Goal: Check status: Check status

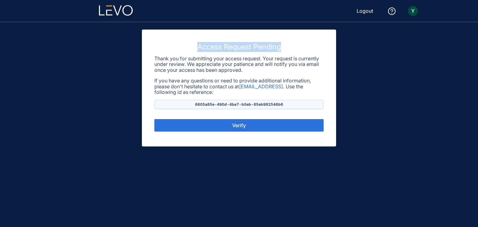
drag, startPoint x: 184, startPoint y: 47, endPoint x: 285, endPoint y: 49, distance: 101.2
click at [285, 49] on h3 "Access Request Pending" at bounding box center [238, 47] width 169 height 10
drag, startPoint x: 285, startPoint y: 49, endPoint x: 172, endPoint y: 63, distance: 114.4
click at [172, 63] on div "Access Request Pending Thank you for submitting your access request. Your reque…" at bounding box center [238, 75] width 169 height 67
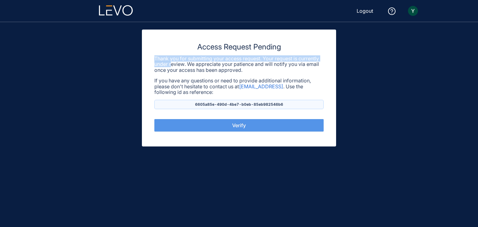
click at [243, 128] on span "Verify" at bounding box center [239, 126] width 14 height 6
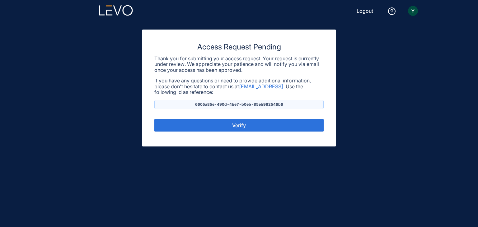
click at [195, 79] on p "If you have any questions or need to provide additional information, please don…" at bounding box center [238, 86] width 169 height 17
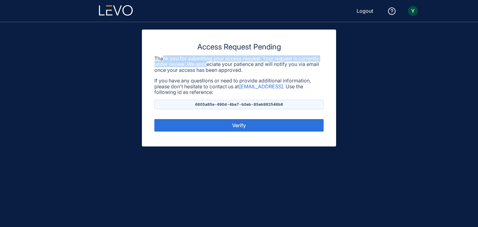
drag, startPoint x: 162, startPoint y: 55, endPoint x: 224, endPoint y: 78, distance: 65.5
click at [224, 78] on div "Access Request Pending Thank you for submitting your access request. Your reque…" at bounding box center [238, 75] width 169 height 67
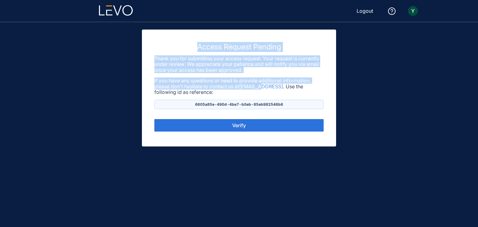
drag, startPoint x: 171, startPoint y: 46, endPoint x: 269, endPoint y: 88, distance: 106.3
click at [269, 88] on div "Access Request Pending Thank you for submitting your access request. Your reque…" at bounding box center [238, 75] width 169 height 67
click at [315, 73] on div "Access Request Pending Thank you for submitting your access request. Your reque…" at bounding box center [238, 75] width 169 height 67
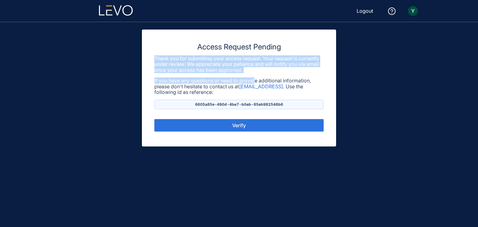
drag, startPoint x: 148, startPoint y: 57, endPoint x: 258, endPoint y: 77, distance: 111.3
click at [258, 77] on div "Access Request Pending Thank you for submitting your access request. Your reque…" at bounding box center [239, 88] width 194 height 117
click at [285, 67] on p "Thank you for submitting your access request. Your request is currently under r…" at bounding box center [238, 64] width 169 height 17
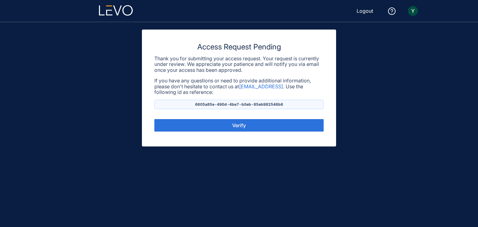
click at [282, 68] on p "Thank you for submitting your access request. Your request is currently under r…" at bounding box center [238, 64] width 169 height 17
